Goal: Check status

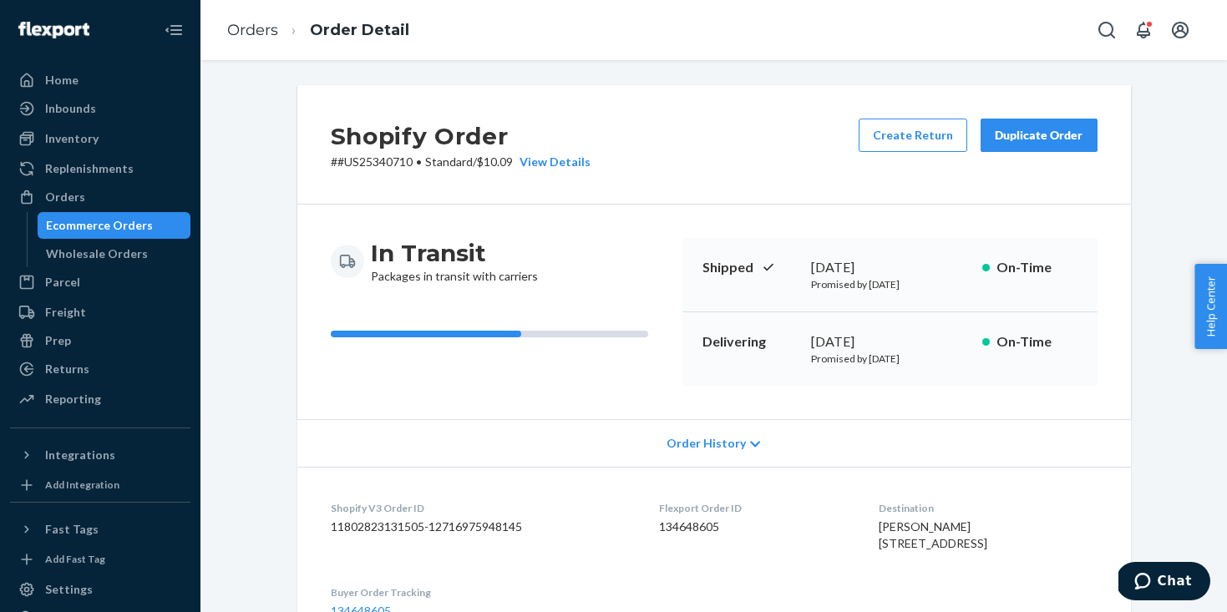
scroll to position [551, 0]
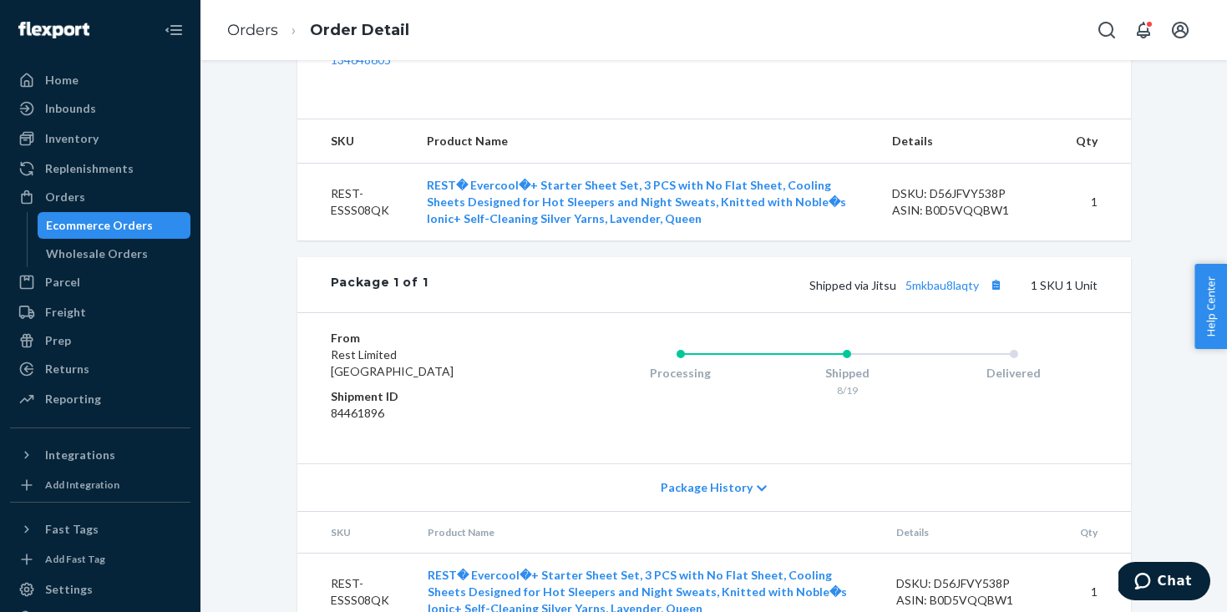
click at [126, 235] on div "Ecommerce Orders" at bounding box center [114, 225] width 150 height 23
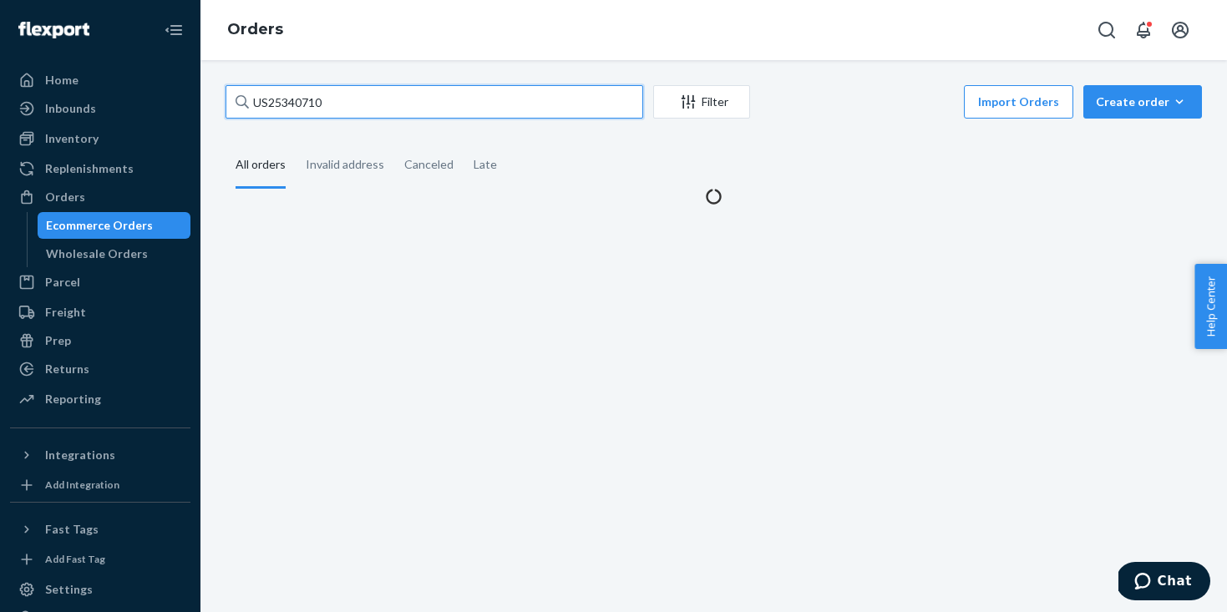
drag, startPoint x: 353, startPoint y: 99, endPoint x: 210, endPoint y: 92, distance: 143.8
click at [210, 92] on div "US25340710 Filter Import Orders Create order Ecommerce order Removal order All …" at bounding box center [713, 336] width 1026 height 552
paste input "PD1899331"
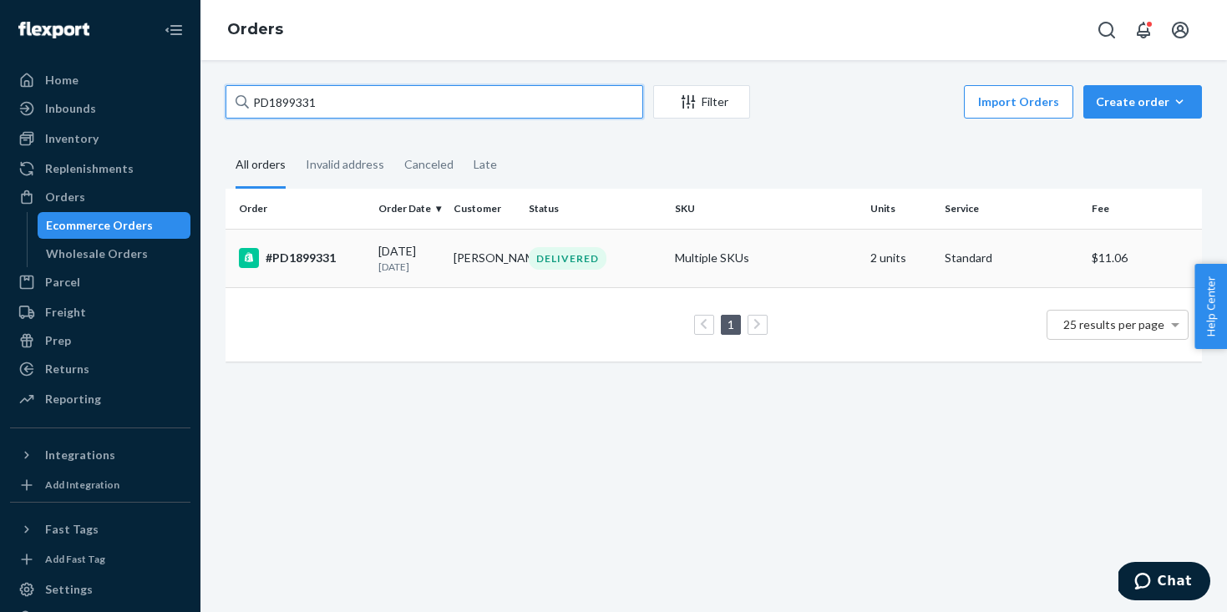
type input "PD1899331"
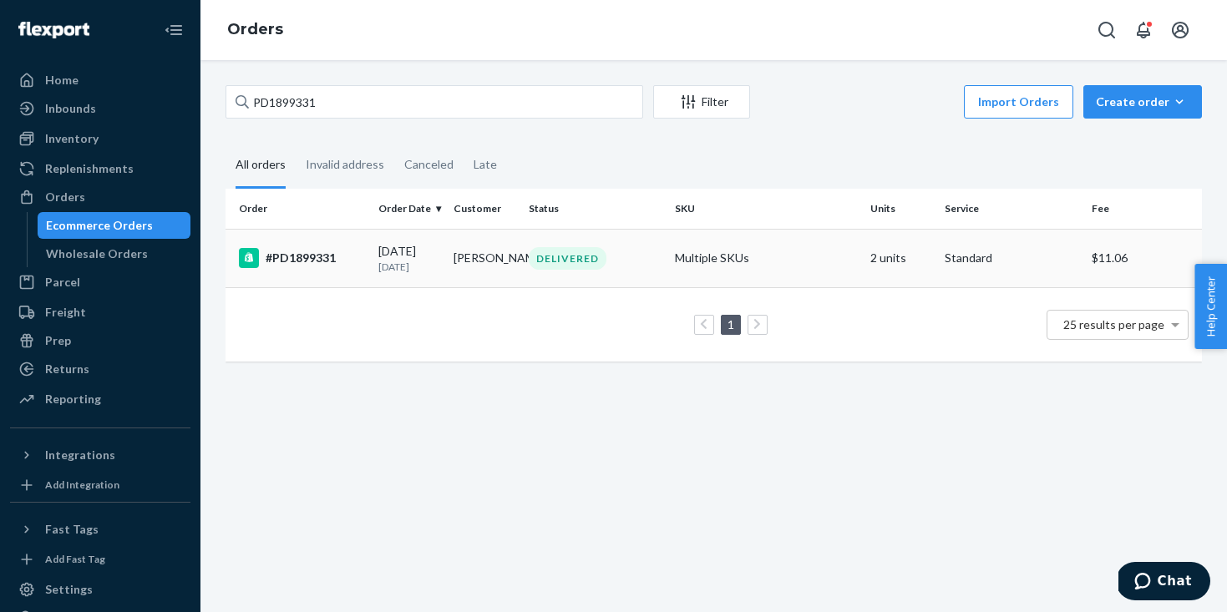
click at [458, 269] on td "[PERSON_NAME]" at bounding box center [484, 258] width 75 height 58
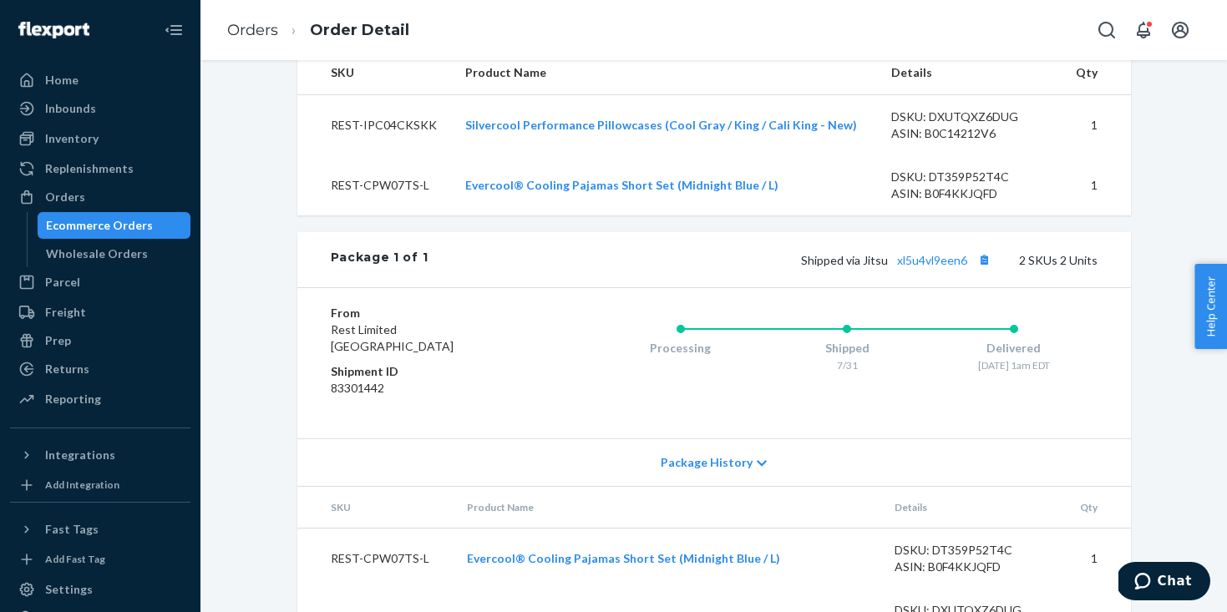
scroll to position [621, 0]
click at [940, 266] on link "xl5u4vl9een6" at bounding box center [932, 258] width 70 height 14
